Goal: Share content: Share content

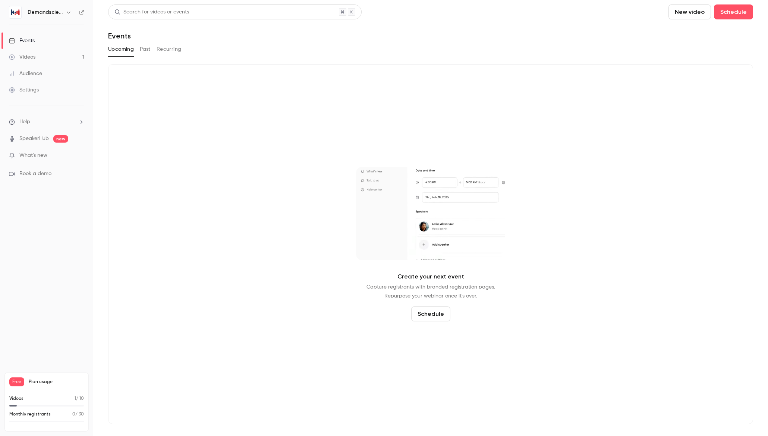
click at [33, 58] on div "Videos" at bounding box center [22, 56] width 26 height 7
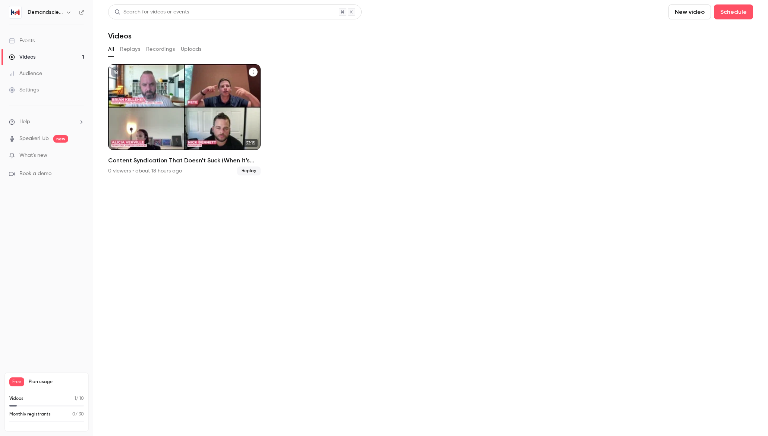
click at [156, 102] on p "Content Syndication That Doesn’t Suck (When It’s Integrated Right)" at bounding box center [185, 118] width 132 height 41
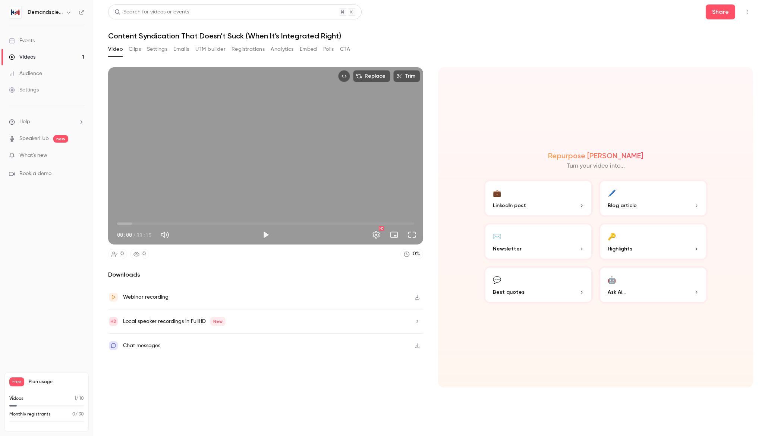
click at [639, 198] on button "🖊️ Blog article" at bounding box center [653, 197] width 109 height 37
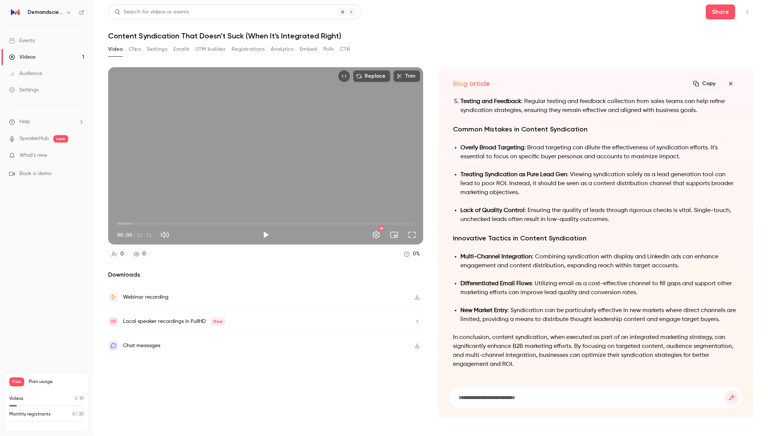
click at [702, 83] on button "Copy" at bounding box center [705, 84] width 31 height 12
click at [731, 85] on icon "button" at bounding box center [730, 84] width 9 height 6
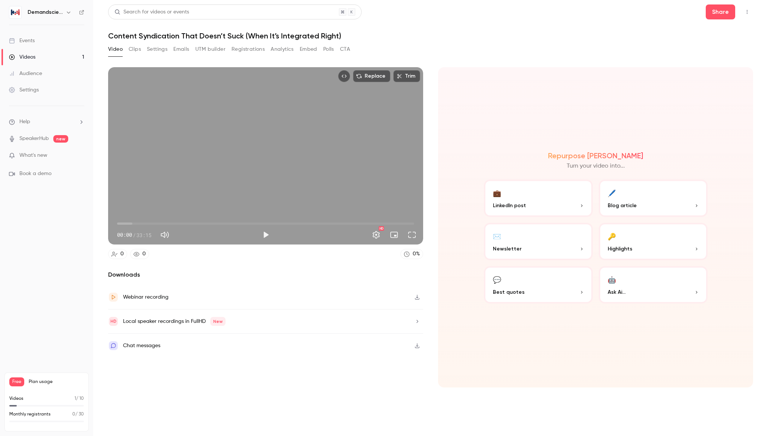
click at [507, 288] on span "Best quotes" at bounding box center [509, 292] width 32 height 8
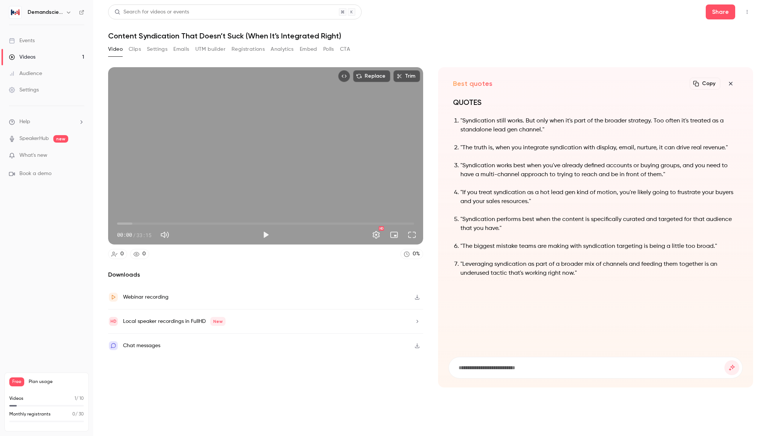
click at [698, 83] on icon "button" at bounding box center [697, 84] width 6 height 6
click at [731, 84] on icon "button" at bounding box center [730, 84] width 9 height 6
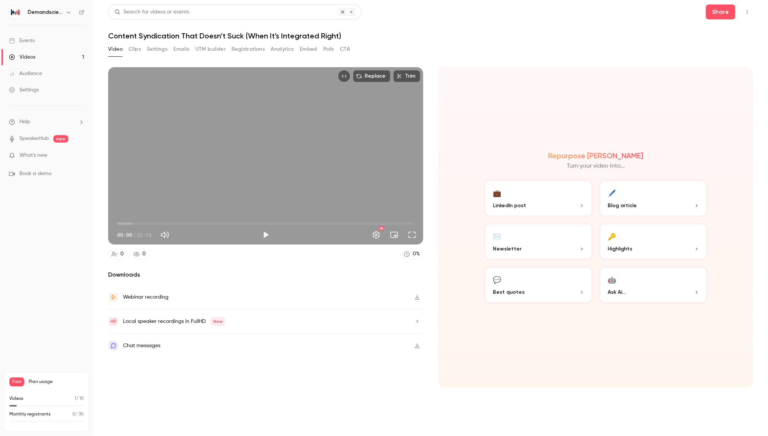
click at [515, 206] on span "LinkedIn post" at bounding box center [509, 205] width 33 height 8
